Goal: Navigation & Orientation: Find specific page/section

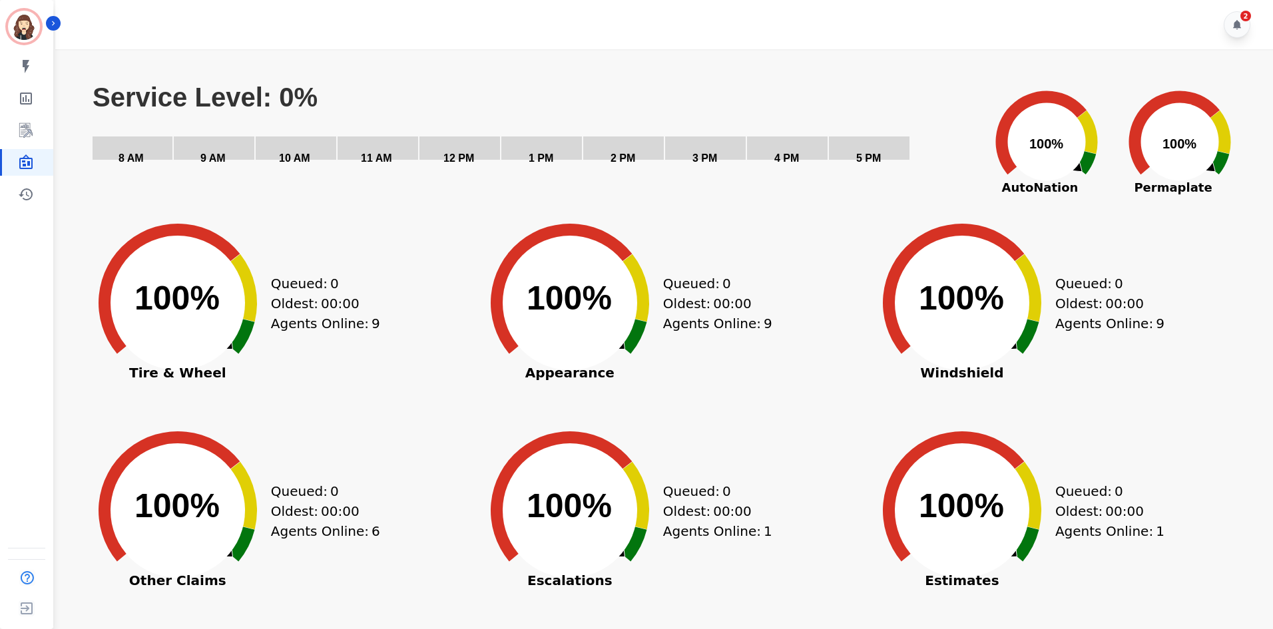
click at [1241, 235] on div "Created with Highcharts 10.3.3 100% ​ 100% Windshield Queued: 0 Oldest: 00:00 A…" at bounding box center [1054, 325] width 384 height 200
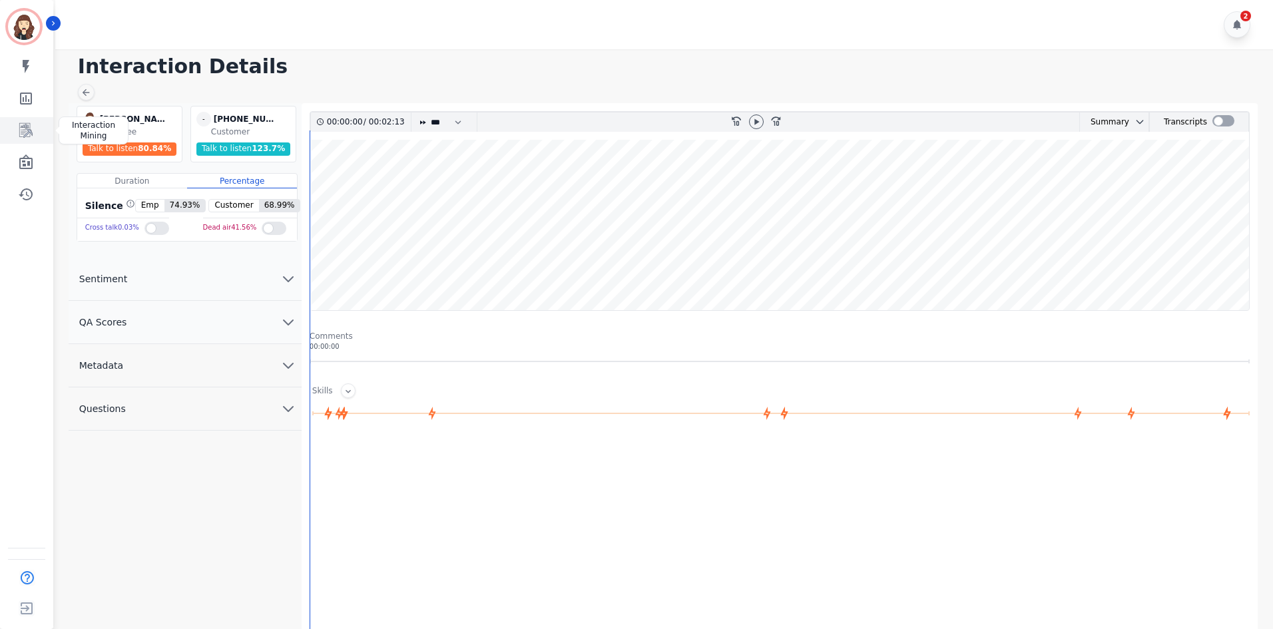
click at [23, 135] on icon "Sidebar" at bounding box center [26, 130] width 16 height 16
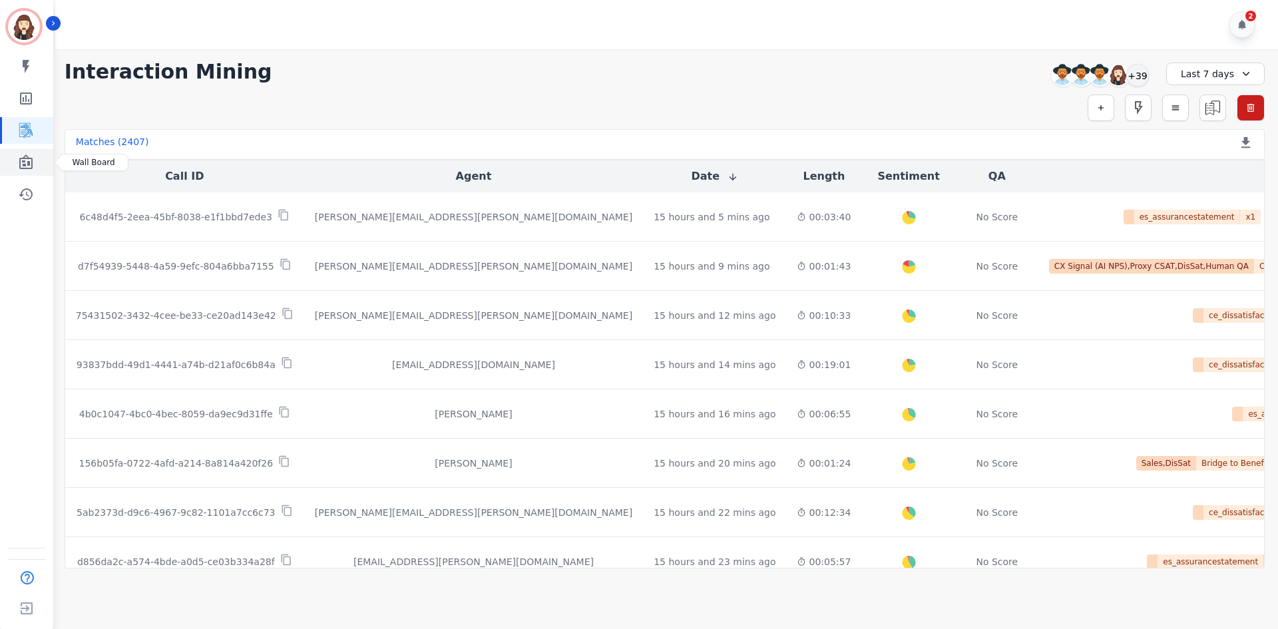
click at [27, 168] on icon "Sidebar" at bounding box center [25, 161] width 13 height 15
